Goal: Information Seeking & Learning: Learn about a topic

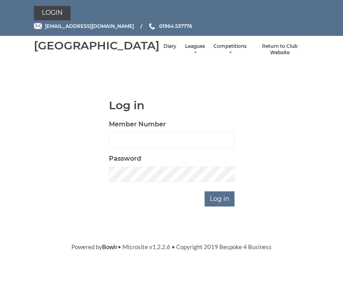
scroll to position [66, 0]
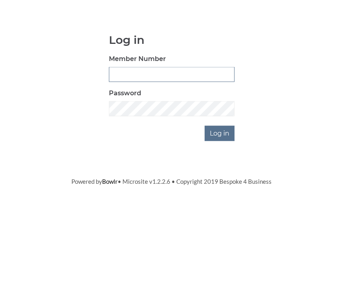
type input "0930"
click at [220, 191] on input "Log in" at bounding box center [219, 198] width 30 height 15
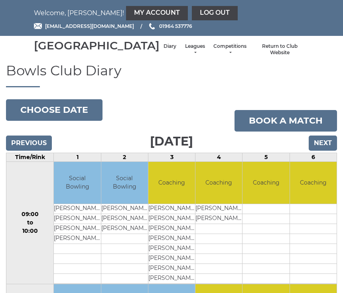
click at [184, 56] on link "Leagues" at bounding box center [194, 49] width 21 height 13
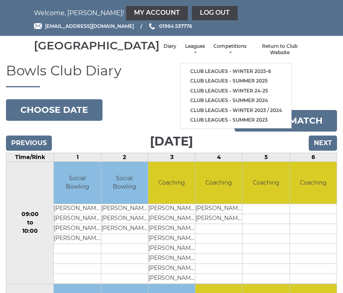
click at [224, 77] on link "Club leagues - Winter 2025-6" at bounding box center [236, 72] width 111 height 10
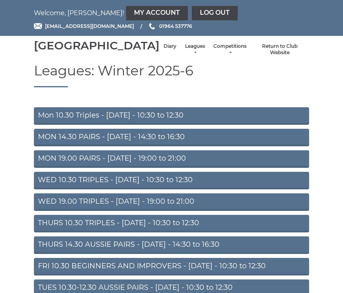
click at [218, 125] on link "Mon 10.30 Triples - Monday - 10:30 to 12:30" at bounding box center [171, 116] width 275 height 18
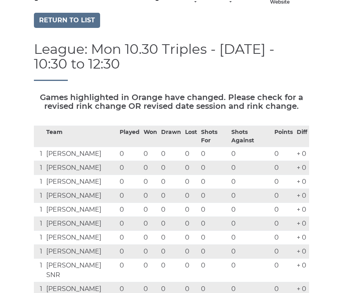
scroll to position [48, 0]
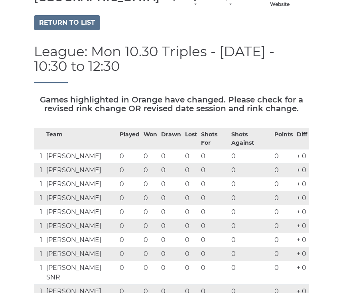
click at [88, 30] on link "Return to list" at bounding box center [67, 22] width 66 height 15
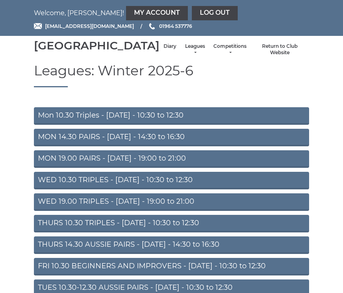
click at [180, 146] on link "MON 14.30 PAIRS - Monday - 14:30 to 16:30" at bounding box center [171, 138] width 275 height 18
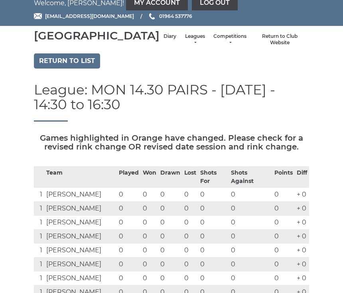
scroll to position [8, 0]
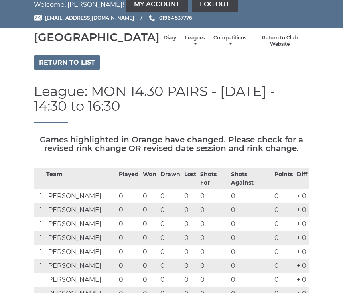
click at [89, 71] on link "Return to list" at bounding box center [67, 62] width 66 height 15
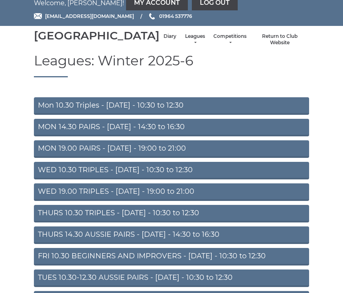
scroll to position [10, 0]
click at [192, 158] on link "MON 19.00 PAIRS - [DATE] - 19:00 to 21:00" at bounding box center [171, 149] width 275 height 18
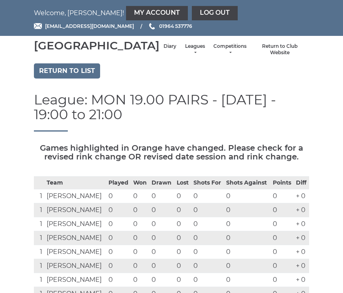
click at [84, 79] on link "Return to list" at bounding box center [67, 70] width 66 height 15
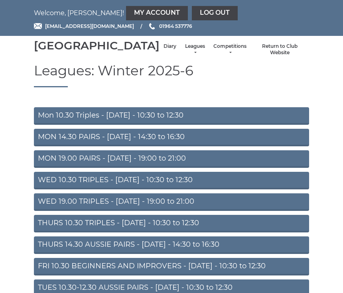
click at [193, 189] on link "WED 10.30 TRIPLES - [DATE] - 10:30 to 12:30" at bounding box center [171, 181] width 275 height 18
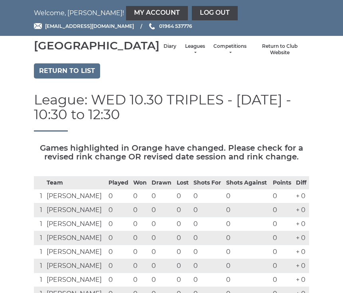
click at [191, 189] on th "Shots For" at bounding box center [207, 182] width 33 height 13
click at [83, 79] on link "Return to list" at bounding box center [67, 70] width 66 height 15
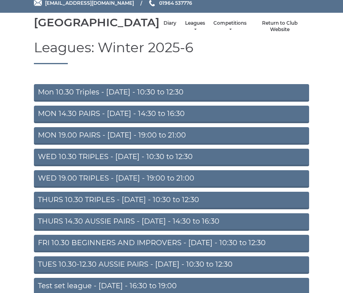
scroll to position [23, 0]
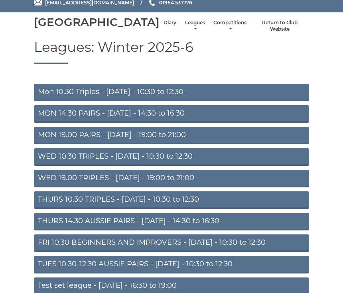
click at [209, 188] on link "WED 19.00 TRIPLES - [DATE] - 19:00 to 21:00" at bounding box center [171, 179] width 275 height 18
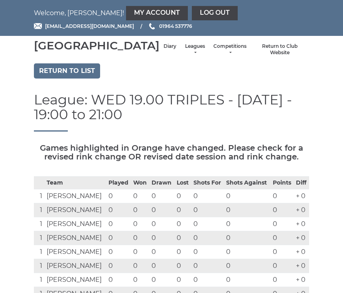
click at [80, 79] on link "Return to list" at bounding box center [67, 70] width 66 height 15
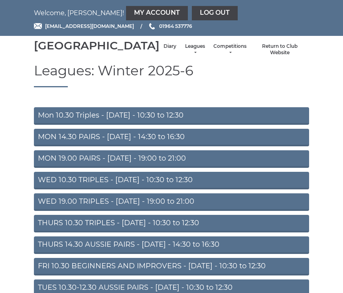
click at [213, 232] on link "THURS 10.30 TRIPLES - [DATE] - 10:30 to 12:30" at bounding box center [171, 224] width 275 height 18
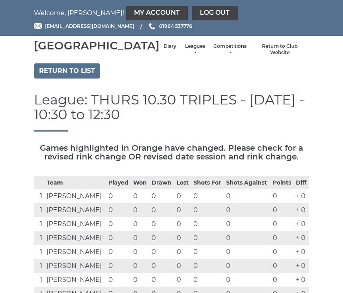
click at [89, 79] on link "Return to list" at bounding box center [67, 70] width 66 height 15
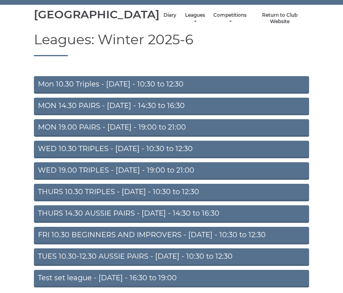
scroll to position [31, 0]
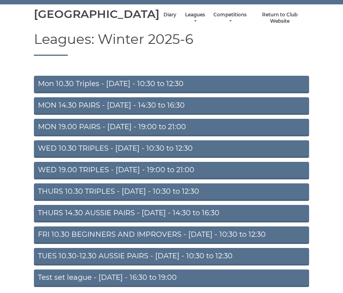
click at [224, 222] on link "THURS 14.30 AUSSIE PAIRS - [DATE] - 14:30 to 16:30" at bounding box center [171, 214] width 275 height 18
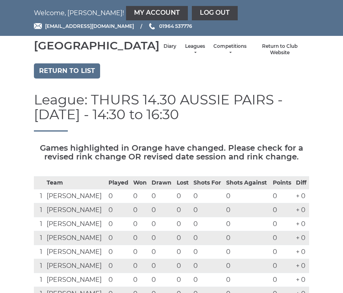
click at [82, 79] on link "Return to list" at bounding box center [67, 70] width 66 height 15
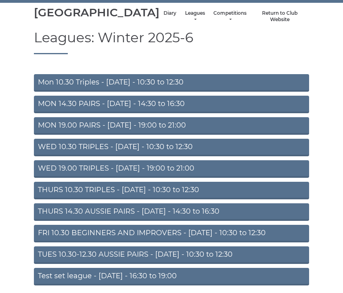
scroll to position [61, 0]
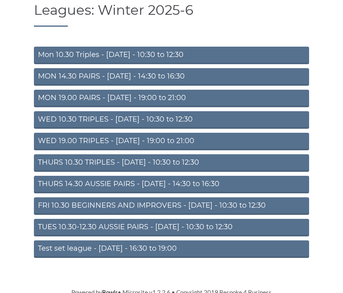
click at [253, 236] on link "TUES 10.30-12.30 AUSSIE PAIRS - [DATE] - 10:30 to 12:30" at bounding box center [171, 228] width 275 height 18
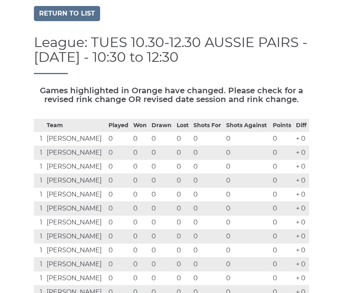
scroll to position [57, 0]
